Goal: Task Accomplishment & Management: Complete application form

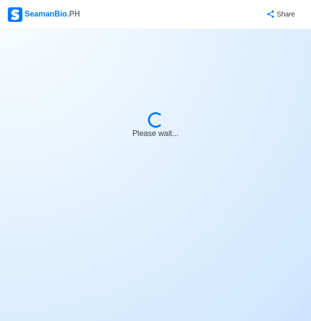
select select "Visible for Hiring"
select select "PH"
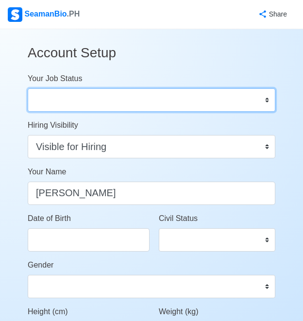
click at [244, 107] on select "Onboard Actively Looking for Job Not Looking for Job" at bounding box center [152, 99] width 248 height 23
select select "Actively Looking for Job"
click at [28, 88] on select "Onboard Actively Looking for Job Not Looking for Job" at bounding box center [152, 99] width 248 height 23
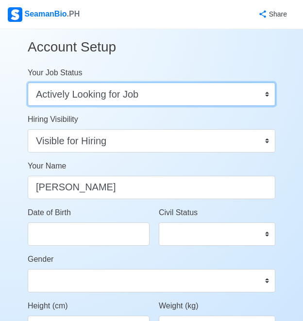
scroll to position [7, 0]
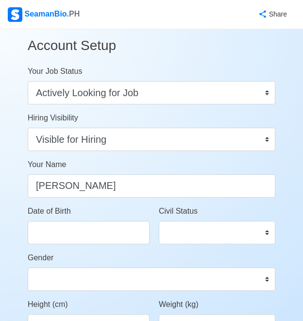
click at [65, 16] on div "SeamanBio .PH" at bounding box center [44, 14] width 72 height 15
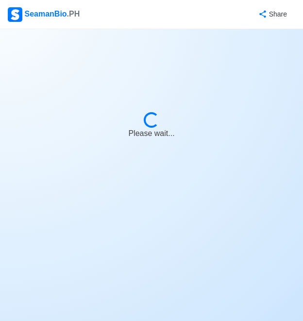
select select "Visible for Hiring"
select select "PH"
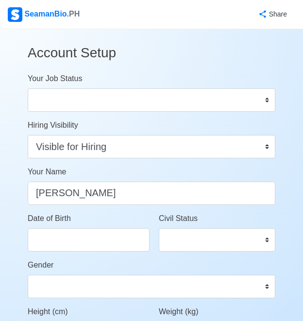
click at [72, 13] on span ".PH" at bounding box center [73, 14] width 13 height 8
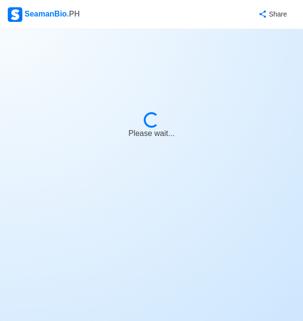
select select "Visible for Hiring"
select select "PH"
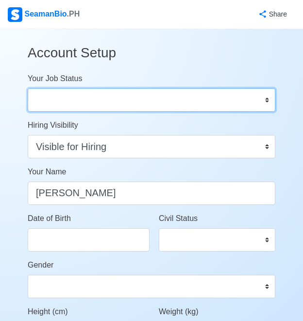
click at [137, 102] on select "Onboard Actively Looking for Job Not Looking for Job" at bounding box center [152, 99] width 248 height 23
select select "Onboard"
click at [28, 88] on select "Onboard Actively Looking for Job Not Looking for Job" at bounding box center [152, 99] width 248 height 23
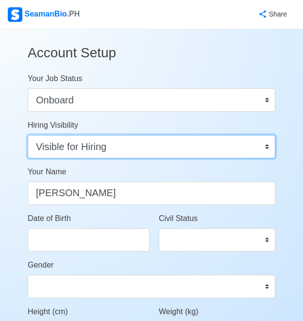
click at [121, 143] on select "Visible for Hiring Not Visible for Hiring" at bounding box center [152, 146] width 248 height 23
click at [28, 135] on select "Visible for Hiring Not Visible for Hiring" at bounding box center [152, 146] width 248 height 23
click at [214, 146] on select "Visible for Hiring Not Visible for Hiring" at bounding box center [152, 146] width 248 height 23
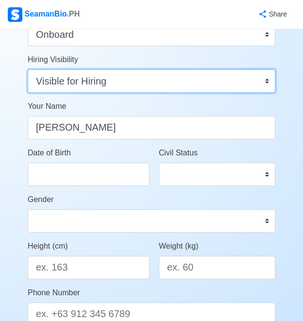
scroll to position [109, 0]
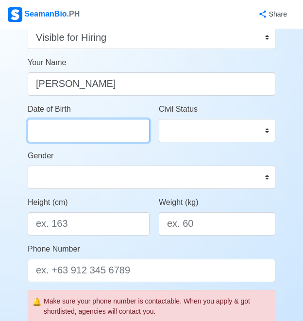
click at [99, 132] on input "Date of Birth" at bounding box center [89, 130] width 122 height 23
select select "****"
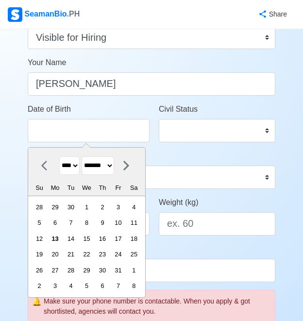
click at [91, 169] on select "******* ******** ***** ***** *** **** **** ****** ********* ******* ******** **…" at bounding box center [98, 166] width 33 height 19
select select "*********"
click at [86, 157] on select "******* ******** ***** ***** *** **** **** ****** ********* ******* ******** **…" at bounding box center [98, 166] width 33 height 19
click at [85, 164] on div "**** **** **** **** **** **** **** **** **** **** **** **** **** **** **** ****…" at bounding box center [86, 166] width 107 height 19
click at [79, 166] on select "**** **** **** **** **** **** **** **** **** **** **** **** **** **** **** ****…" at bounding box center [69, 166] width 20 height 19
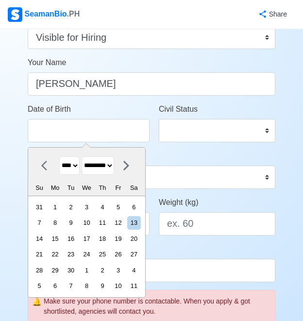
select select "****"
click at [59, 157] on select "**** **** **** **** **** **** **** **** **** **** **** **** **** **** **** ****…" at bounding box center [69, 166] width 20 height 19
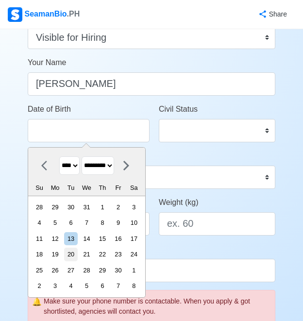
click at [76, 256] on div "20" at bounding box center [70, 254] width 13 height 13
type input "09/20/1994"
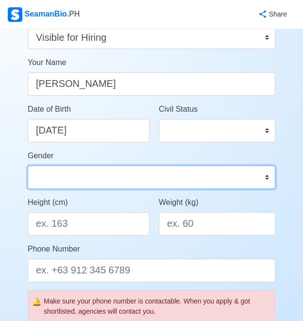
click at [125, 176] on select "Male Female" at bounding box center [152, 177] width 248 height 23
select select "[DEMOGRAPHIC_DATA]"
click at [28, 166] on select "Male Female" at bounding box center [152, 177] width 248 height 23
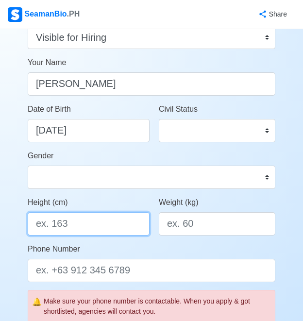
click at [104, 222] on input "Height (cm)" at bounding box center [89, 223] width 122 height 23
type input "169"
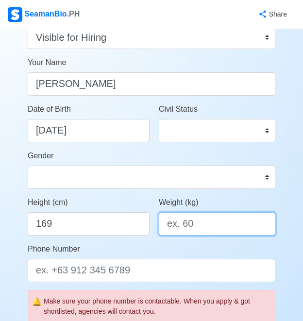
click at [215, 225] on input "Weight (kg)" at bounding box center [217, 223] width 117 height 23
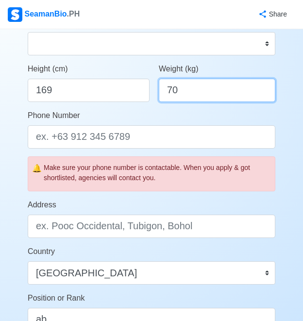
scroll to position [233, 0]
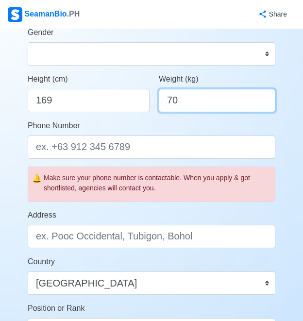
type input "70"
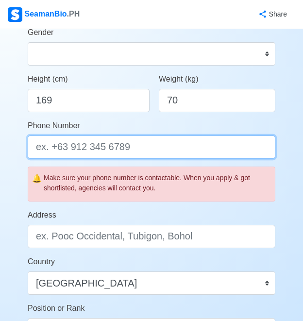
click at [130, 153] on input "Phone Number" at bounding box center [152, 147] width 248 height 23
type input "09565601386"
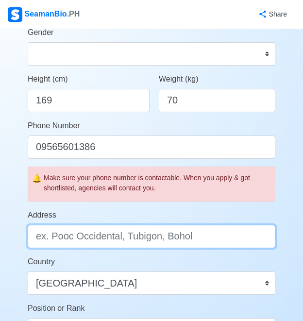
click at [157, 240] on input "Address" at bounding box center [152, 236] width 248 height 23
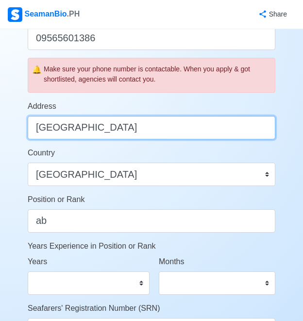
scroll to position [403, 0]
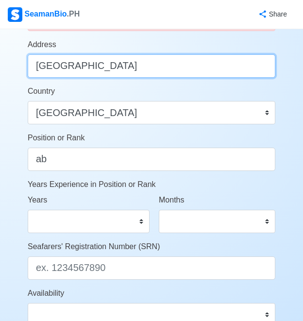
type input "[GEOGRAPHIC_DATA]"
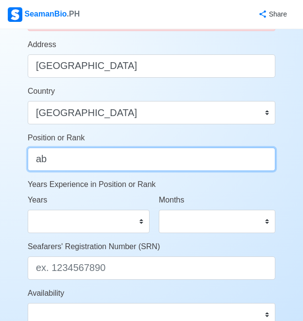
click at [122, 165] on input "ab" at bounding box center [152, 159] width 248 height 23
type input "a"
type input "ab"
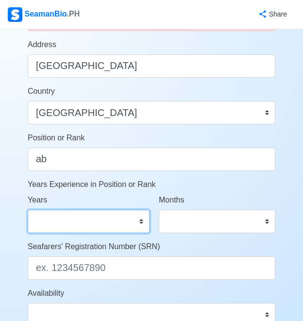
click at [114, 222] on select "0 1 2 3 4 5 6 7 8 9 10 11 12 13 14 15 16 17 18 19 20 21 22 23 24 25 26 27 28 29…" at bounding box center [89, 221] width 122 height 23
select select "2"
click at [28, 210] on select "0 1 2 3 4 5 6 7 8 9 10 11 12 13 14 15 16 17 18 19 20 21 22 23 24 25 26 27 28 29…" at bounding box center [89, 221] width 122 height 23
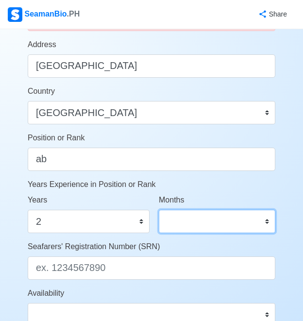
click at [180, 225] on select "0 1 2 3 4 5 6 7 8 9 10 11" at bounding box center [217, 221] width 117 height 23
select select "0"
click at [159, 210] on select "0 1 2 3 4 5 6 7 8 9 10 11" at bounding box center [217, 221] width 117 height 23
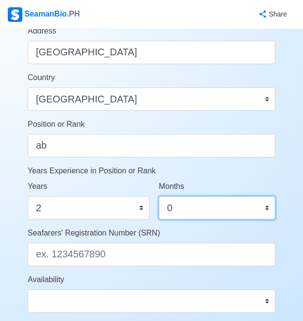
scroll to position [436, 0]
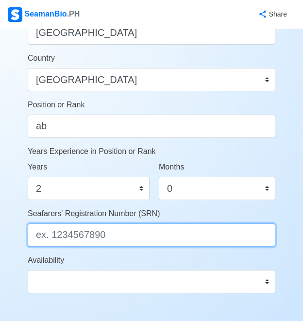
click at [150, 228] on input "Seafarers' Registration Number (SRN)" at bounding box center [152, 235] width 248 height 23
paste input "9409200026"
type input "9409200026"
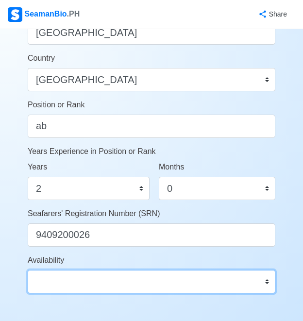
click at [99, 283] on select "Immediate Nov 2025 Dec 2025 Jan 2026 Feb 2026 Mar 2026 Apr 2026 May 2026 Jun 20…" at bounding box center [152, 281] width 248 height 23
select select "1769875200000"
click at [28, 270] on select "Immediate Nov 2025 Dec 2025 Jan 2026 Feb 2026 Mar 2026 Apr 2026 May 2026 Jun 20…" at bounding box center [152, 281] width 248 height 23
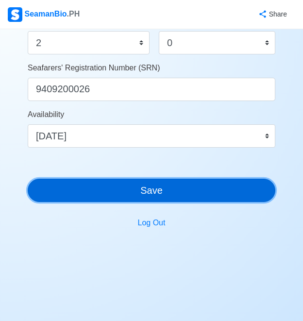
click at [193, 188] on button "Save" at bounding box center [152, 190] width 248 height 23
click at [164, 194] on button "Save" at bounding box center [152, 190] width 248 height 23
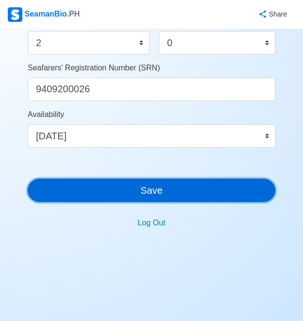
click at [164, 194] on button "Save" at bounding box center [152, 190] width 248 height 23
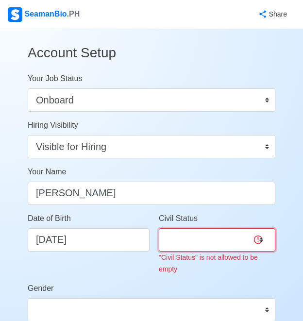
click at [200, 240] on select "Single Married Widowed Separated" at bounding box center [217, 239] width 117 height 23
select select "Married"
click at [159, 228] on select "Single Married Widowed Separated" at bounding box center [217, 239] width 117 height 23
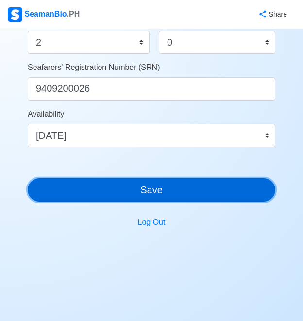
scroll to position [582, 0]
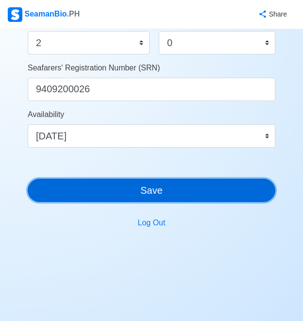
click at [186, 194] on button "Save" at bounding box center [152, 190] width 248 height 23
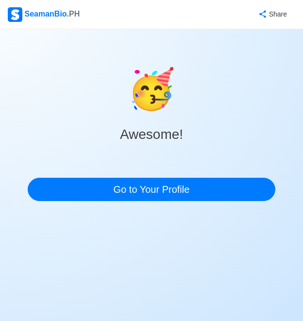
scroll to position [0, 0]
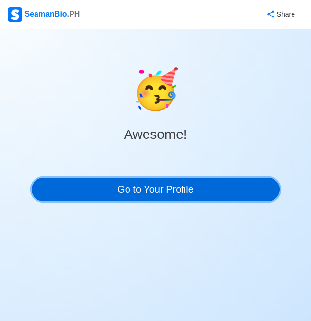
click at [163, 186] on link "Go to Your Profile" at bounding box center [156, 189] width 248 height 23
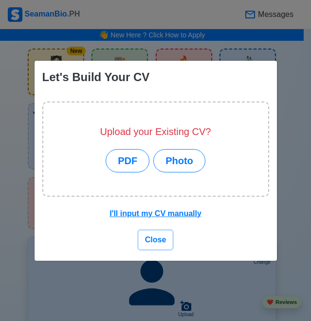
click at [148, 241] on span "Close" at bounding box center [155, 240] width 21 height 8
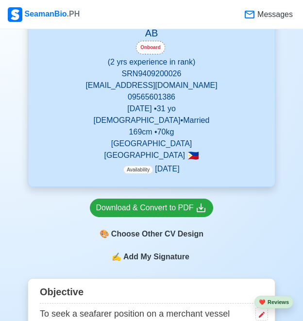
scroll to position [315, 0]
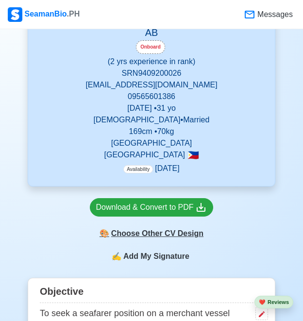
click at [179, 233] on div "🎨 Choose Other CV Design" at bounding box center [152, 234] width 124 height 18
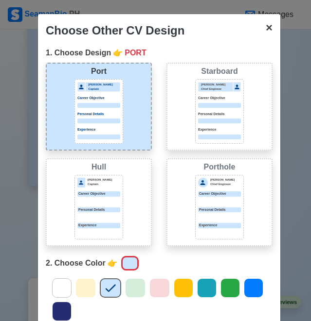
click at [265, 33] on span "×" at bounding box center [268, 27] width 7 height 13
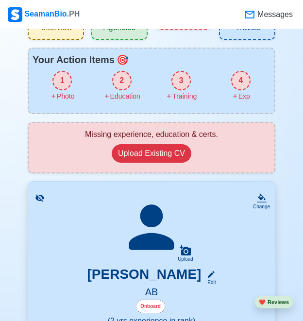
scroll to position [0, 0]
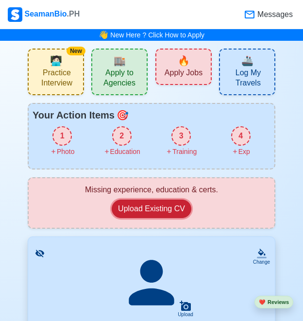
click at [155, 206] on button "Upload Existing CV" at bounding box center [152, 209] width 80 height 18
click at [168, 209] on button "Upload Existing CV" at bounding box center [152, 209] width 80 height 18
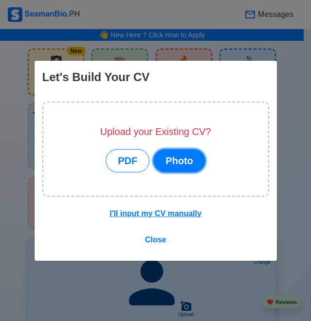
click at [178, 165] on button "Photo" at bounding box center [179, 160] width 52 height 23
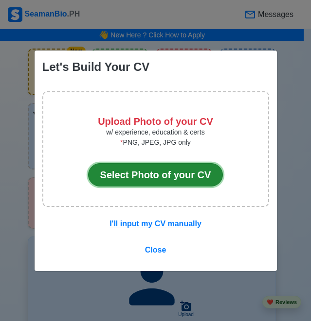
click at [172, 178] on button "Select Photo of your CV" at bounding box center [155, 174] width 135 height 23
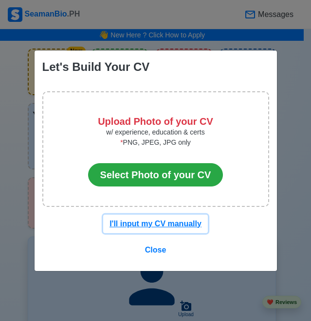
click at [156, 227] on u "I'll input my CV manually" at bounding box center [155, 224] width 92 height 8
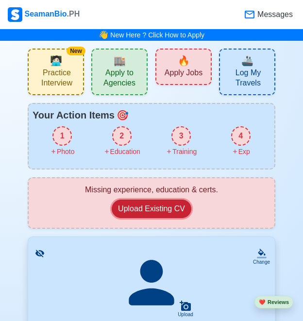
click at [156, 214] on button "Upload Existing CV" at bounding box center [152, 209] width 80 height 18
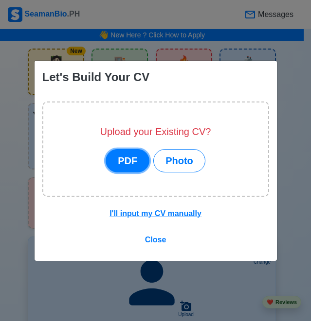
click at [124, 161] on button "PDF" at bounding box center [127, 160] width 44 height 23
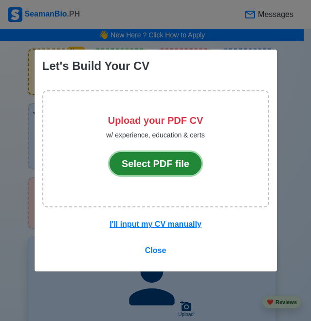
click at [147, 161] on button "Select PDF file" at bounding box center [155, 163] width 92 height 23
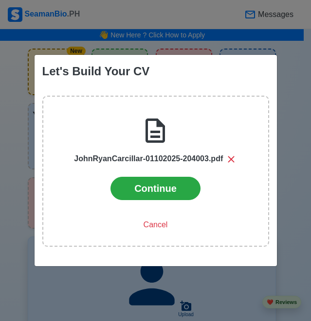
click at [136, 201] on div "Continue Cancel" at bounding box center [155, 205] width 178 height 57
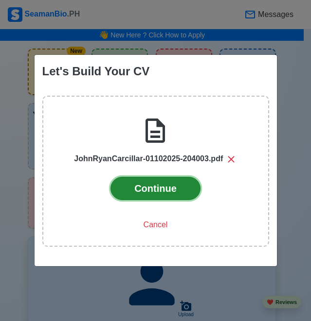
click at [149, 191] on button "Continue" at bounding box center [155, 188] width 90 height 23
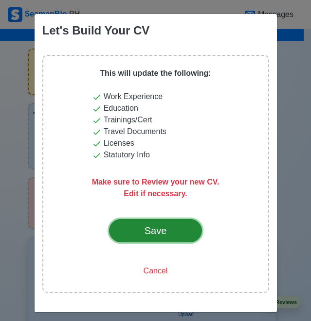
click at [169, 232] on div "Save" at bounding box center [156, 231] width 46 height 15
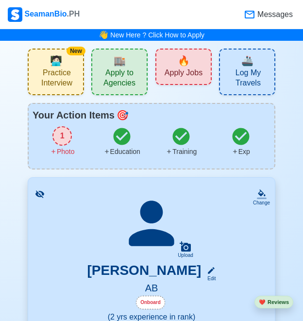
click at [180, 71] on span "Apply Jobs" at bounding box center [184, 74] width 38 height 12
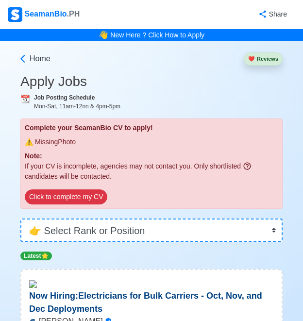
click at [221, 86] on h3 "Apply Jobs" at bounding box center [151, 81] width 262 height 17
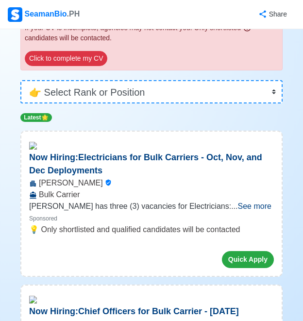
scroll to position [139, 0]
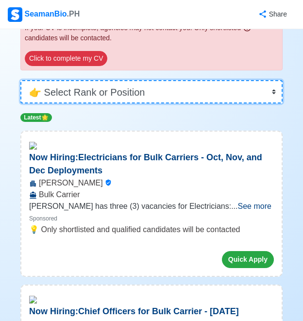
click at [273, 90] on select "👉 Select Rank or Position Master Chief Officer 2nd Officer 3rd Officer Junior O…" at bounding box center [151, 91] width 262 height 23
click at [20, 80] on select "👉 Select Rank or Position Master Chief Officer 2nd Officer 3rd Officer Junior O…" at bounding box center [151, 91] width 262 height 23
click at [272, 92] on select "👉 Select Rank or Position Master Chief Officer 2nd Officer 3rd Officer Junior O…" at bounding box center [151, 91] width 262 height 23
click at [20, 104] on select "👉 Select Rank or Position Master Chief Officer 2nd Officer 3rd Officer Junior O…" at bounding box center [151, 91] width 262 height 23
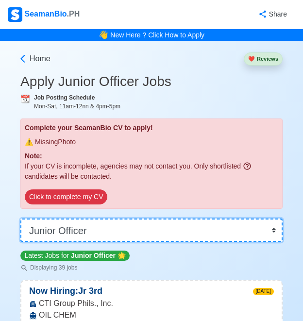
click at [230, 224] on select "👉 Select Rank or Position Master Chief Officer 2nd Officer 3rd Officer Junior O…" at bounding box center [151, 230] width 262 height 23
click at [20, 219] on select "👉 Select Rank or Position Master Chief Officer 2nd Officer 3rd Officer Junior O…" at bounding box center [151, 230] width 262 height 23
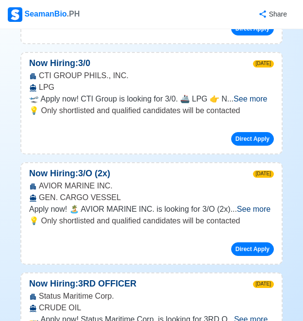
scroll to position [337, 0]
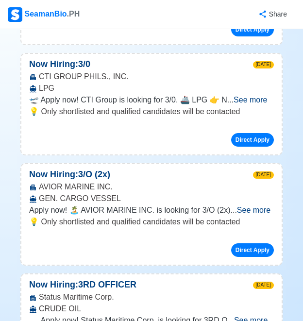
click at [262, 207] on span "See more" at bounding box center [254, 210] width 34 height 8
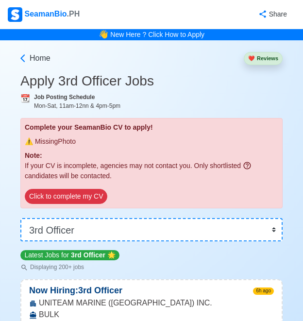
scroll to position [0, 0]
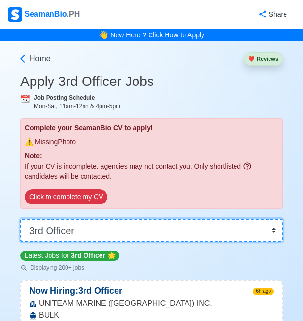
click at [264, 229] on select "👉 Select Rank or Position Master Chief Officer 2nd Officer 3rd Officer Junior O…" at bounding box center [151, 230] width 262 height 23
select select "[PERSON_NAME]"
click at [20, 219] on select "👉 Select Rank or Position Master Chief Officer 2nd Officer 3rd Officer Junior O…" at bounding box center [151, 230] width 262 height 23
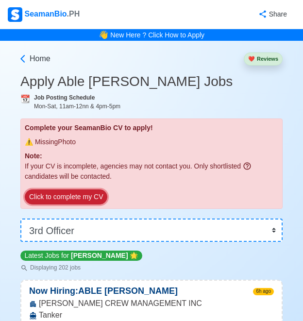
click at [91, 198] on button "Click to complete my CV" at bounding box center [66, 197] width 83 height 15
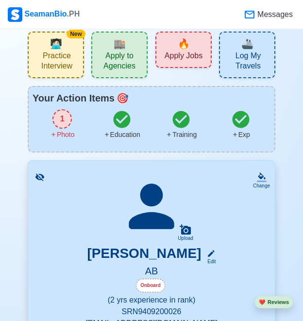
scroll to position [127, 0]
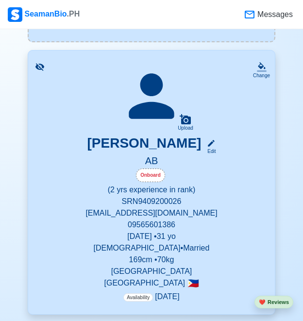
click at [151, 178] on div "Onboard" at bounding box center [150, 176] width 29 height 14
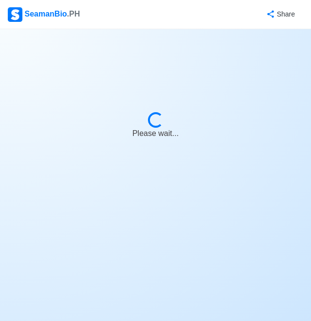
select select "Onboard"
select select "Visible for Hiring"
select select "Married"
select select "[DEMOGRAPHIC_DATA]"
select select "PH"
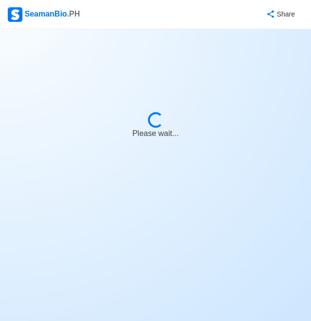
select select "2"
select select "0"
select select "1769875200000"
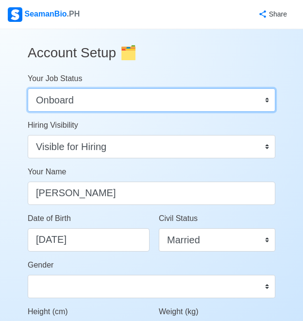
click at [191, 106] on select "Onboard Actively Looking for Job Not Looking for Job" at bounding box center [152, 99] width 248 height 23
select select "Actively Looking for Job"
click at [28, 88] on select "Onboard Actively Looking for Job Not Looking for Job" at bounding box center [152, 99] width 248 height 23
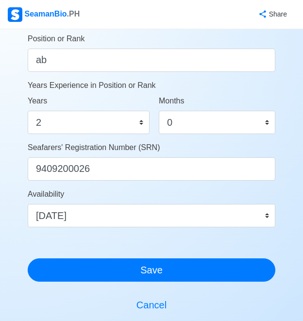
scroll to position [617, 0]
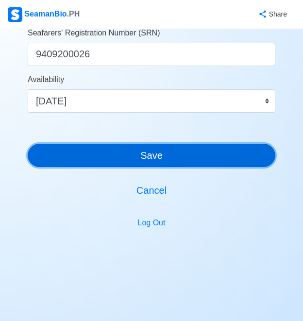
click at [147, 158] on button "Save" at bounding box center [152, 155] width 248 height 23
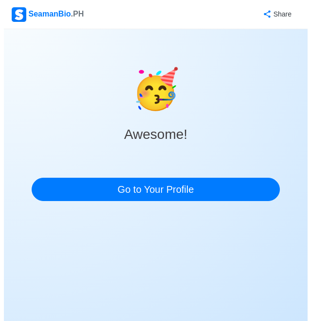
scroll to position [0, 0]
